Goal: Task Accomplishment & Management: Manage account settings

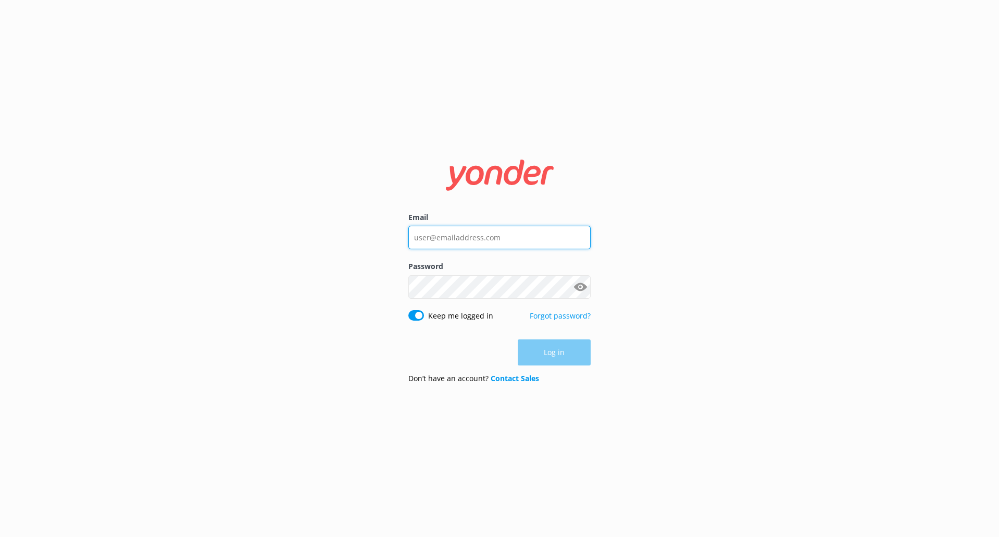
type input "[EMAIL_ADDRESS][DOMAIN_NAME]"
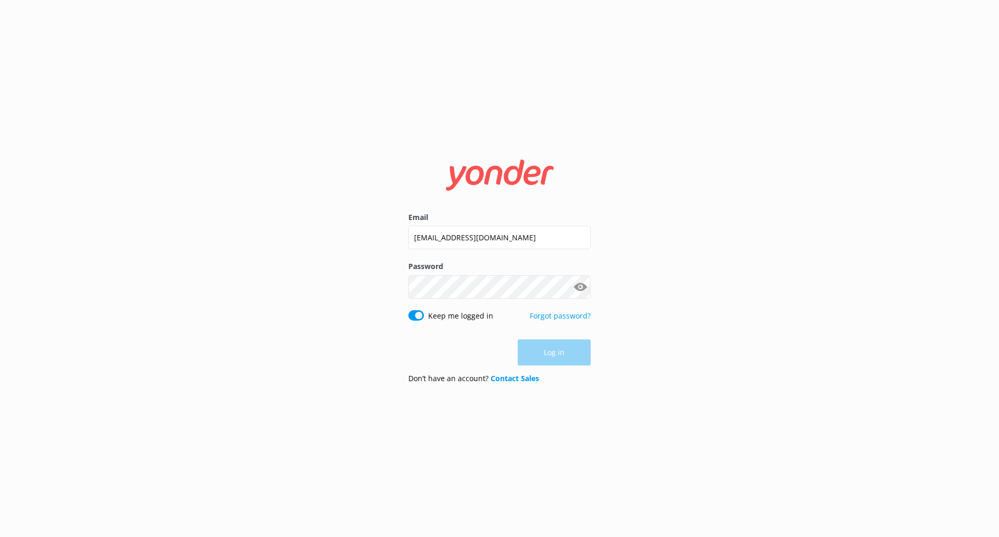
drag, startPoint x: 534, startPoint y: 363, endPoint x: 543, endPoint y: 357, distance: 10.7
click at [536, 363] on div "Log in" at bounding box center [500, 352] width 182 height 26
click at [547, 351] on button "Log in" at bounding box center [554, 353] width 73 height 26
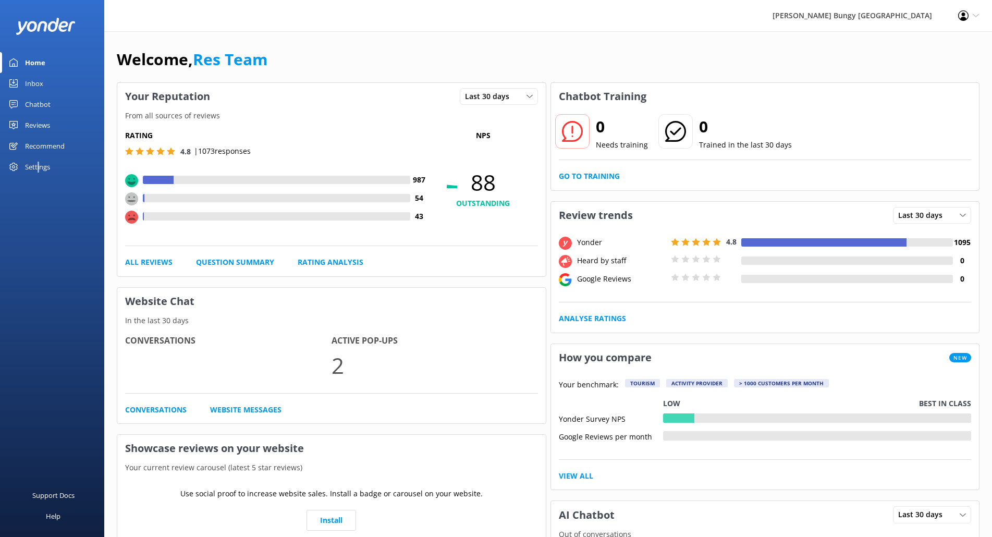
click at [39, 170] on div "Settings" at bounding box center [37, 166] width 25 height 21
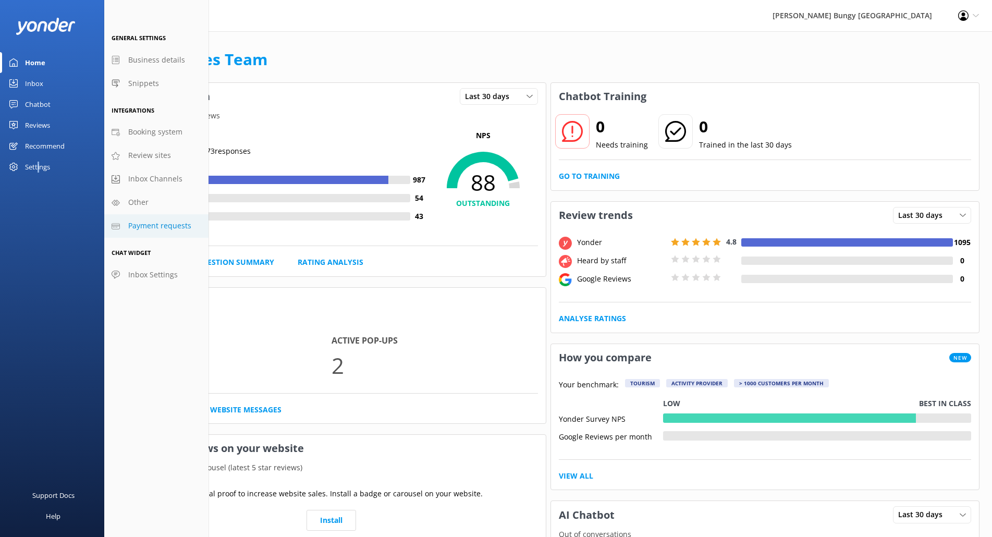
click at [157, 229] on span "Payment requests" at bounding box center [159, 225] width 63 height 11
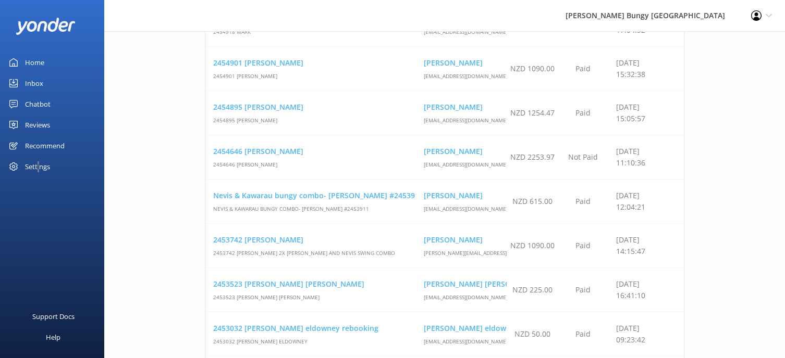
scroll to position [573, 0]
